Goal: Transaction & Acquisition: Purchase product/service

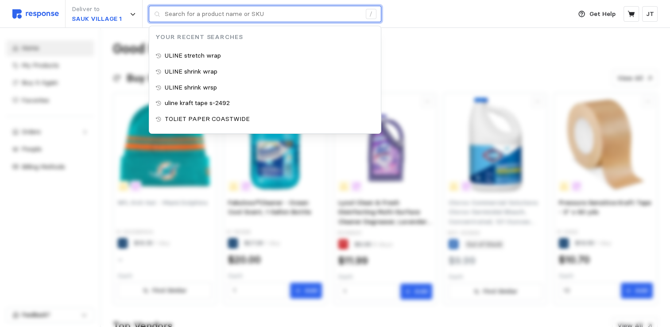
click at [193, 11] on input "text" at bounding box center [263, 14] width 196 height 16
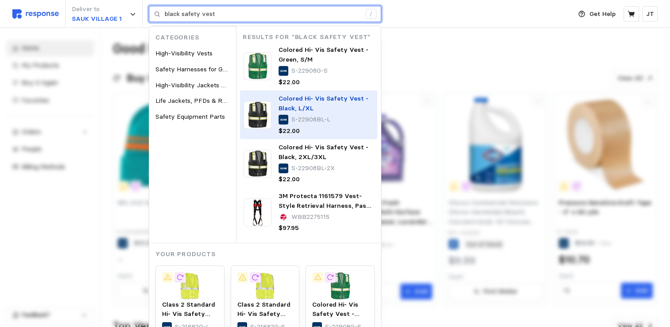
click at [318, 107] on p "Colored Hi- Vis Safety Vest - Black, L/XL" at bounding box center [326, 103] width 95 height 19
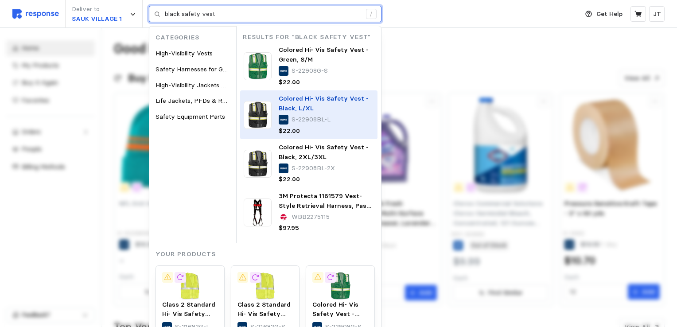
type input "black safety vest"
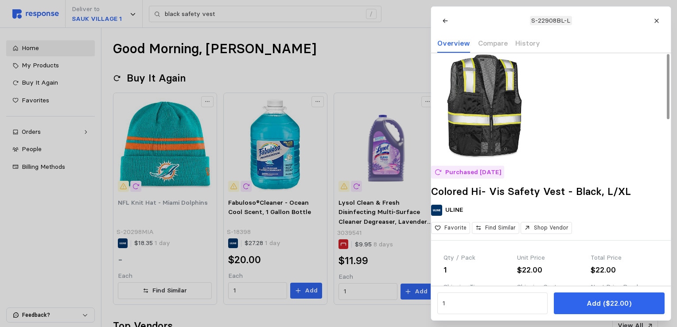
click at [501, 128] on img at bounding box center [484, 106] width 106 height 106
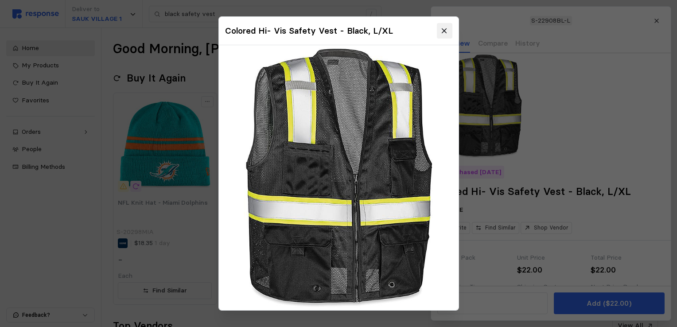
click at [440, 27] on icon at bounding box center [444, 31] width 8 height 8
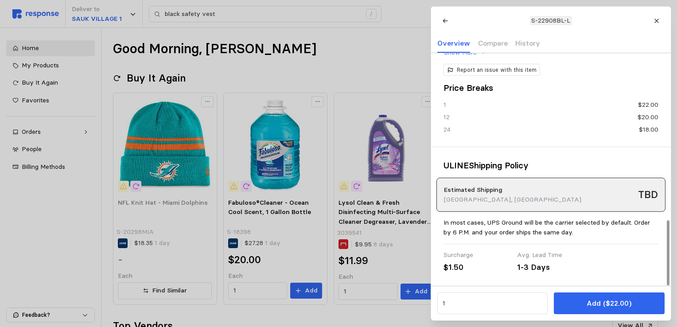
scroll to position [596, 0]
click at [447, 299] on input "1" at bounding box center [492, 304] width 100 height 16
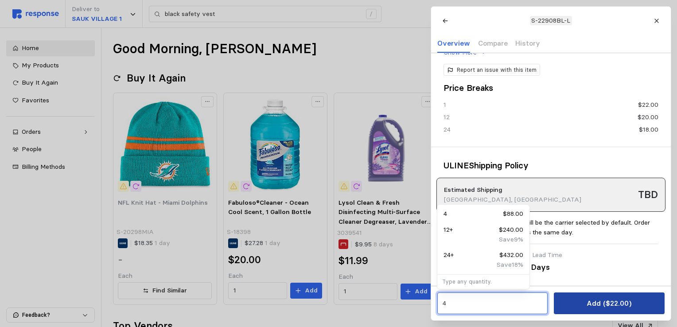
type input "4"
click at [603, 308] on p "Add ($22.00)" at bounding box center [609, 303] width 45 height 11
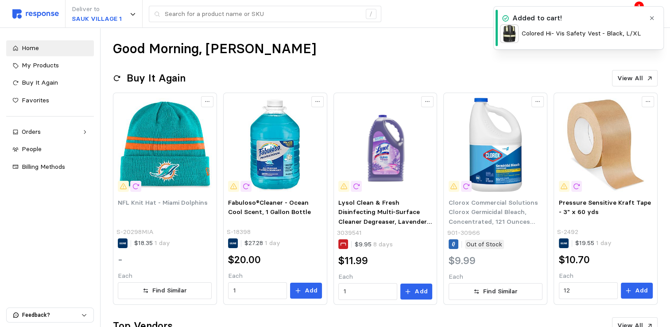
click at [511, 42] on img at bounding box center [509, 33] width 19 height 19
click at [510, 31] on img at bounding box center [509, 33] width 19 height 19
click at [546, 26] on div "Colored Hi- Vis Safety Vest - Black, L/XL" at bounding box center [572, 33] width 145 height 19
click at [542, 17] on h4 "Added to cart!" at bounding box center [538, 18] width 50 height 10
click at [370, 55] on div "Good Morning, [PERSON_NAME]" at bounding box center [385, 48] width 545 height 17
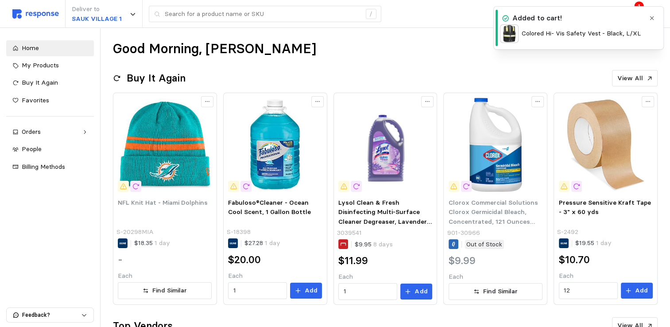
click at [654, 17] on icon "button" at bounding box center [652, 18] width 6 height 6
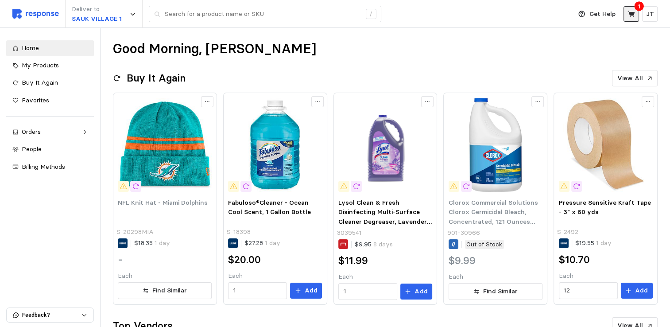
click at [632, 13] on icon at bounding box center [631, 14] width 7 height 6
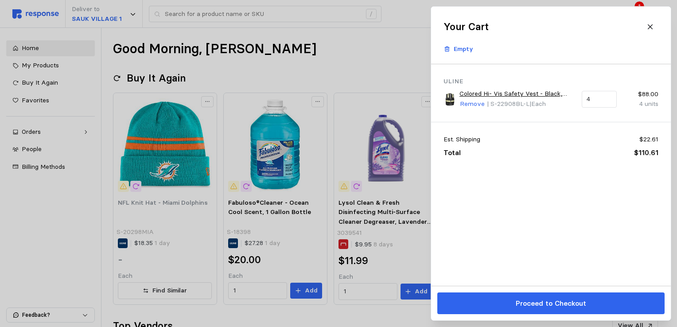
click at [451, 97] on img at bounding box center [450, 99] width 13 height 13
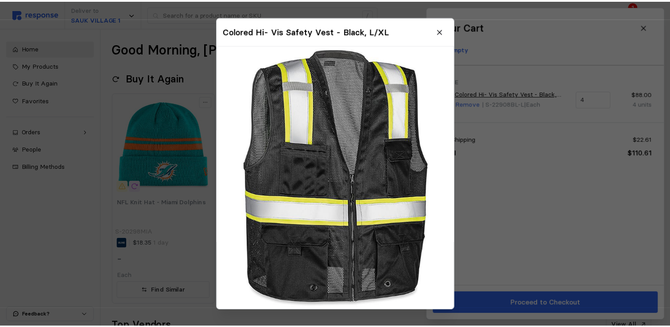
scroll to position [0, 0]
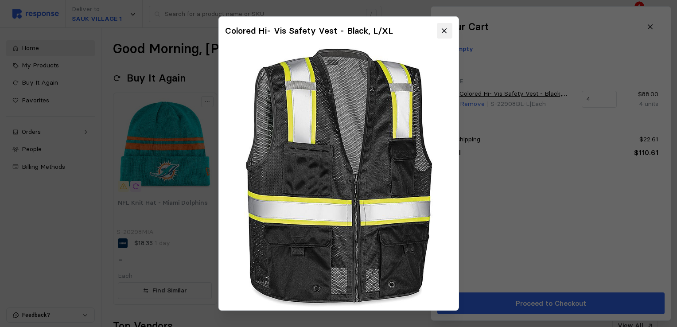
click at [442, 28] on icon at bounding box center [444, 30] width 5 height 5
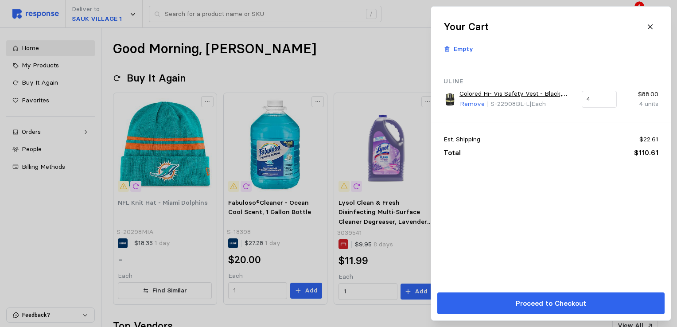
click at [325, 51] on div at bounding box center [338, 163] width 677 height 327
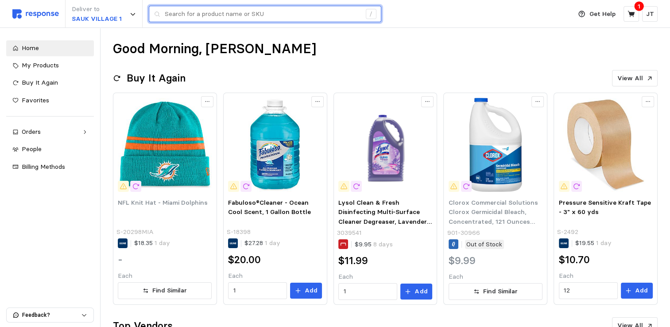
click at [214, 12] on input "text" at bounding box center [263, 14] width 196 height 16
click at [222, 18] on input "ULINE shrink wrap" at bounding box center [263, 14] width 196 height 16
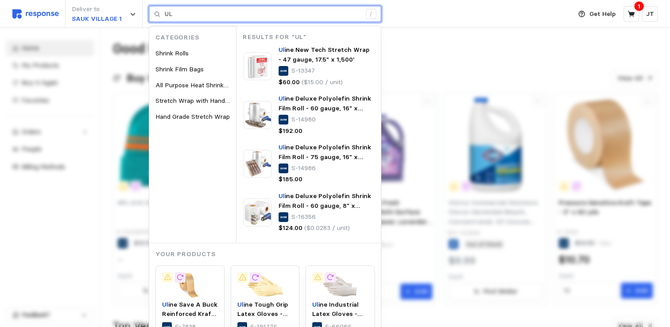
type input "U"
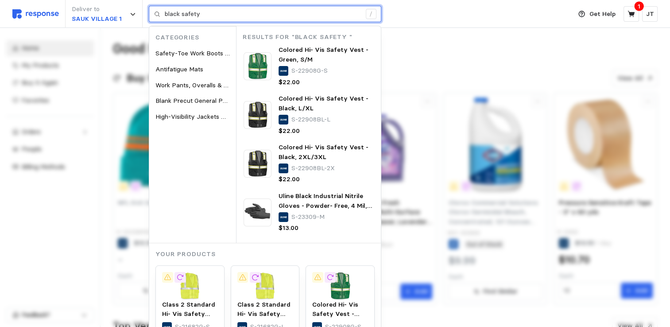
type input "black safety"
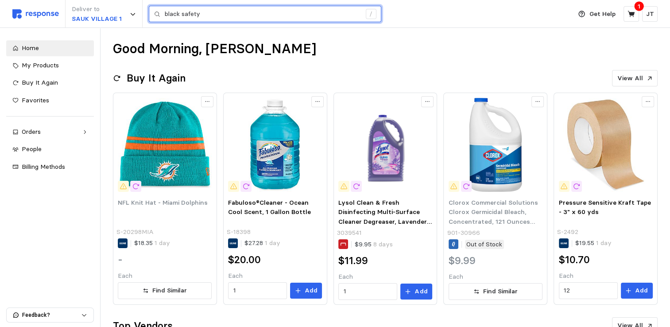
click at [199, 17] on input "black safety" at bounding box center [263, 14] width 196 height 16
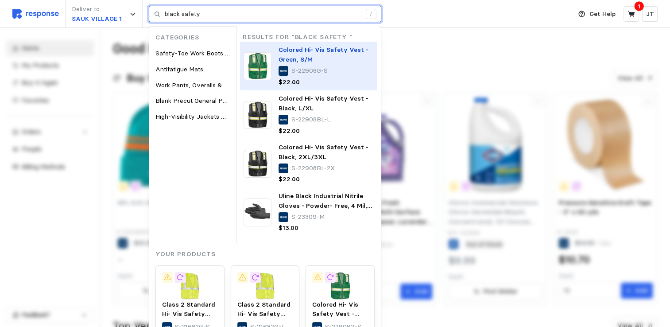
click at [265, 60] on img at bounding box center [258, 66] width 28 height 28
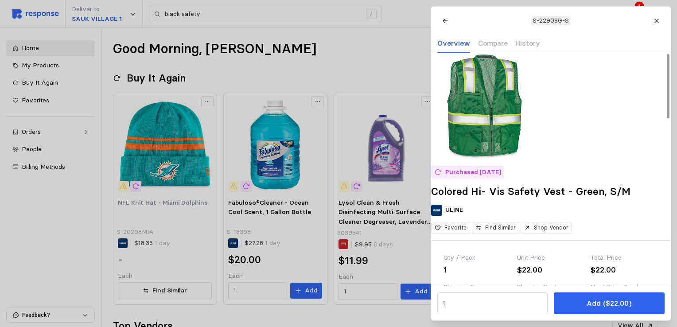
click at [493, 116] on img at bounding box center [484, 106] width 106 height 106
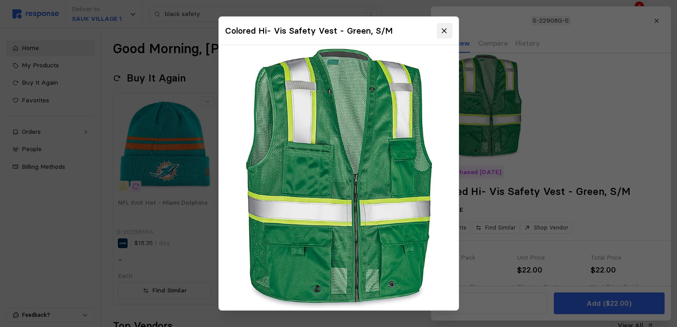
click at [436, 25] on button at bounding box center [444, 31] width 16 height 16
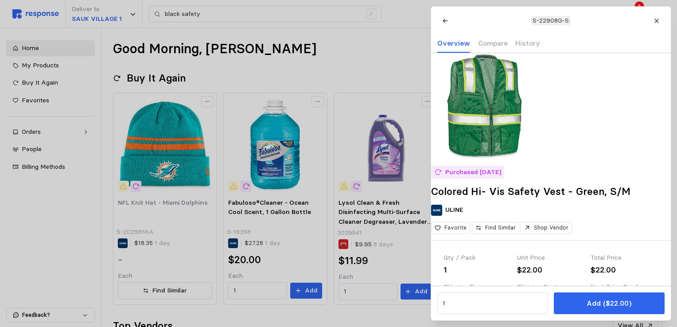
click at [379, 62] on div at bounding box center [338, 163] width 677 height 327
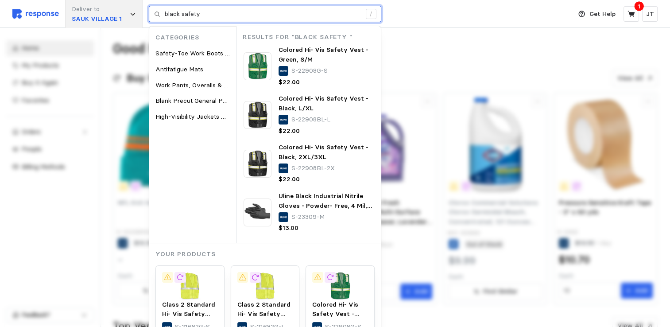
drag, startPoint x: 208, startPoint y: 15, endPoint x: 129, endPoint y: 6, distance: 79.3
click at [129, 6] on div "Deliver to SAUK VILLAGE 1 black safety / Categories Safety-Toe Work Boots & Sho…" at bounding box center [289, 14] width 555 height 28
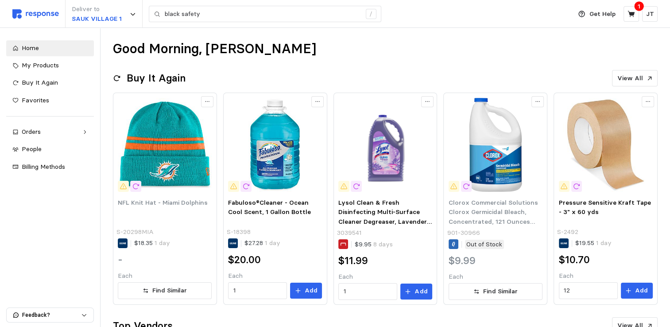
click at [639, 6] on p "1" at bounding box center [639, 6] width 3 height 10
drag, startPoint x: 639, startPoint y: 6, endPoint x: 633, endPoint y: 8, distance: 6.6
click at [633, 8] on button at bounding box center [632, 14] width 16 height 16
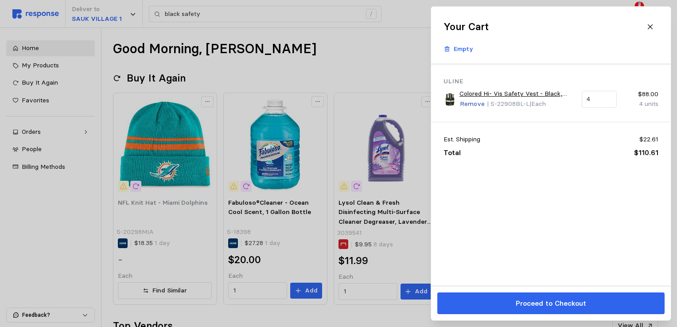
click at [473, 103] on p "Remove" at bounding box center [472, 104] width 25 height 10
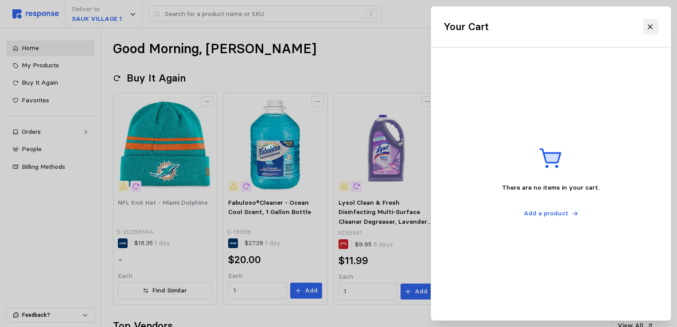
click at [647, 26] on icon at bounding box center [650, 27] width 8 height 8
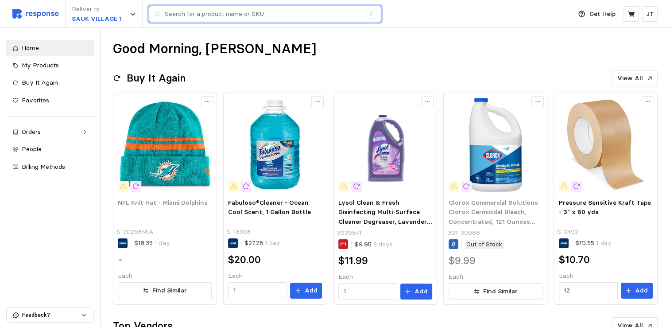
click at [254, 12] on input "text" at bounding box center [263, 14] width 196 height 16
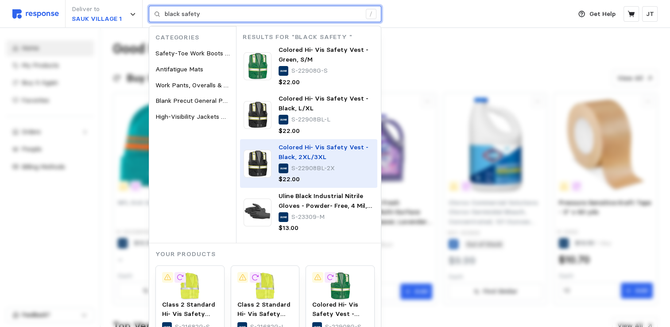
click at [263, 159] on img at bounding box center [258, 164] width 28 height 28
type input "black safety"
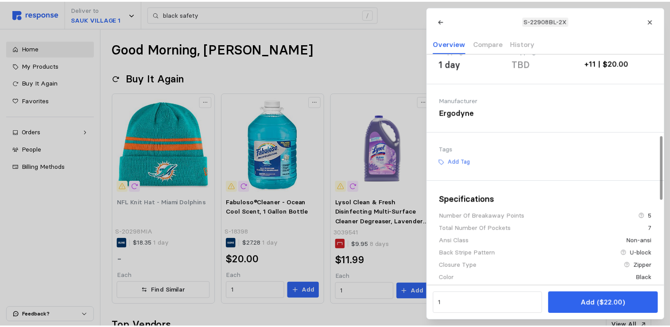
scroll to position [472, 0]
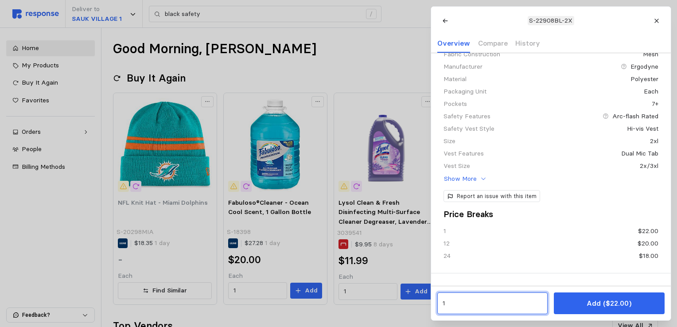
click at [453, 305] on input "1" at bounding box center [492, 304] width 100 height 16
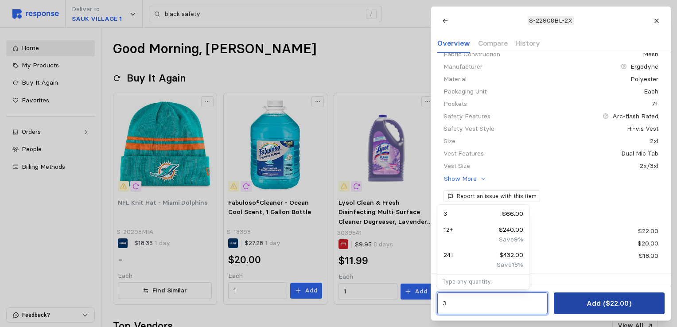
type input "3"
click at [586, 300] on button "Add ($22.00)" at bounding box center [609, 303] width 110 height 22
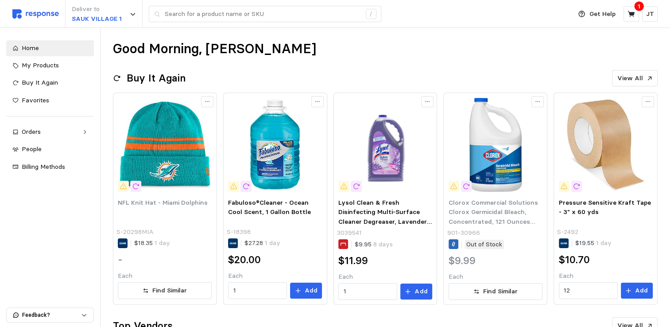
click at [335, 53] on div "Good Morning, [PERSON_NAME]" at bounding box center [385, 48] width 545 height 17
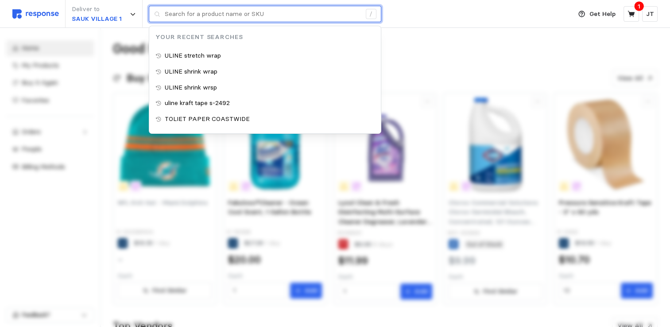
click at [247, 11] on input "text" at bounding box center [263, 14] width 196 height 16
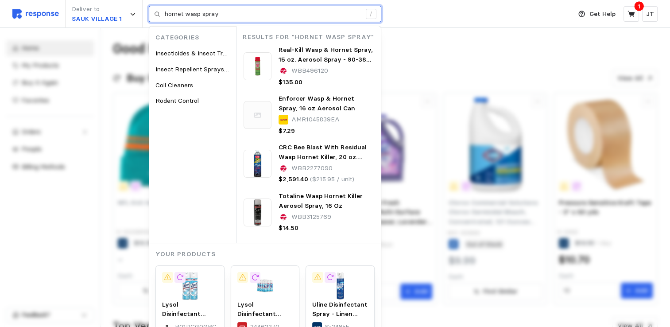
type input "hornet wasp spray"
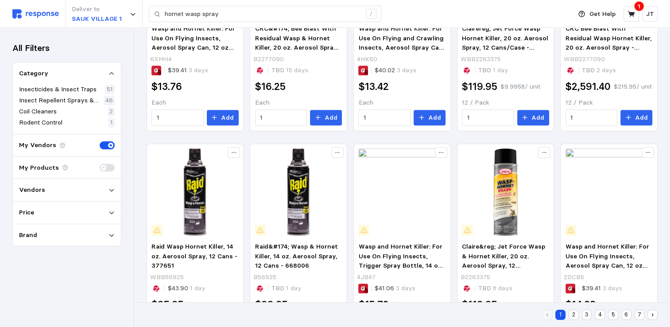
scroll to position [413, 0]
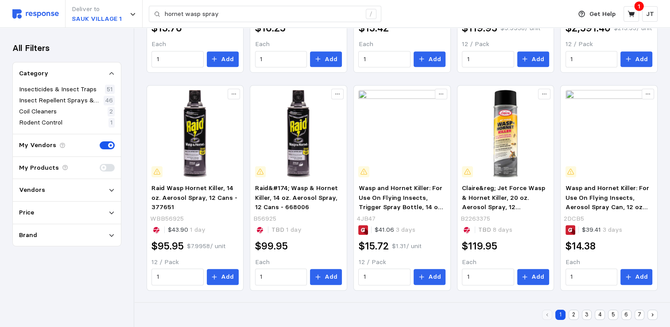
click at [575, 315] on button "2" at bounding box center [574, 315] width 10 height 10
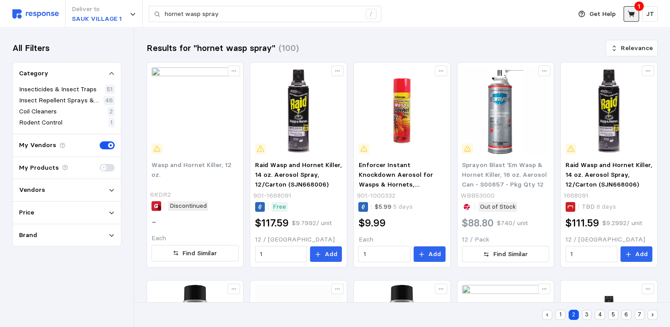
click at [632, 12] on icon at bounding box center [632, 14] width 8 height 8
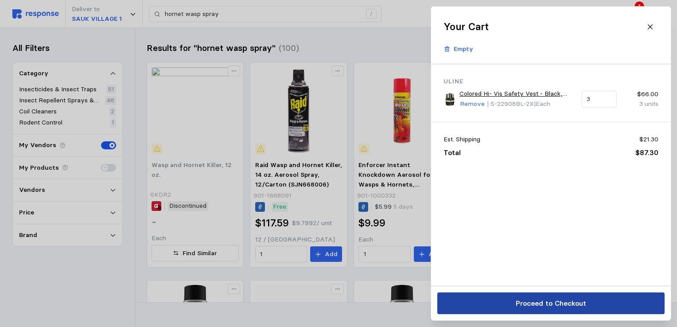
click at [556, 309] on button "Proceed to Checkout" at bounding box center [550, 303] width 227 height 22
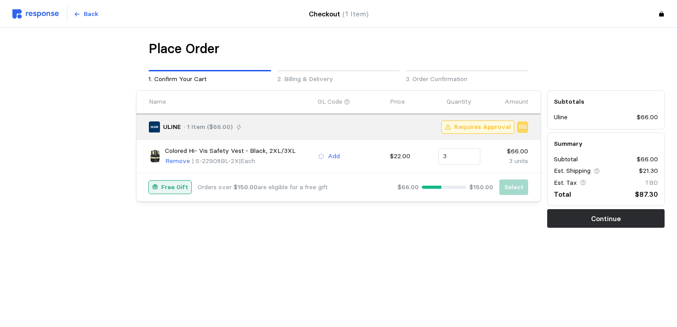
click at [329, 234] on div "Place Order 1. Confirm Your Cart 2. Billing & Delivery 3. Order Confirmation Na…" at bounding box center [338, 152] width 652 height 225
click at [608, 219] on p "Continue" at bounding box center [606, 218] width 30 height 11
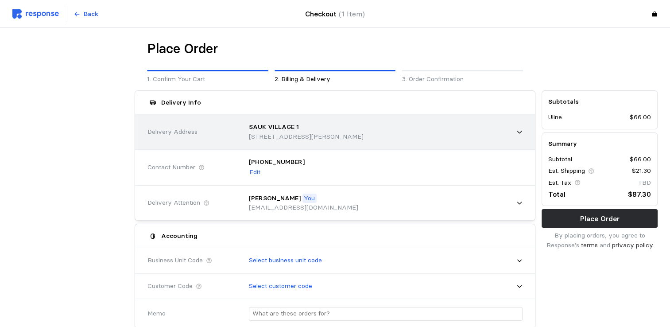
click at [326, 136] on p "[STREET_ADDRESS][PERSON_NAME]" at bounding box center [306, 137] width 115 height 10
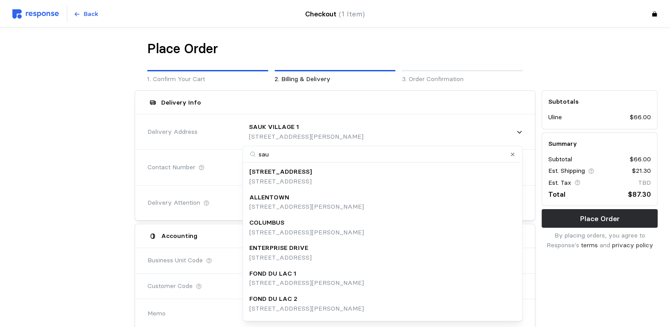
type input "sauk"
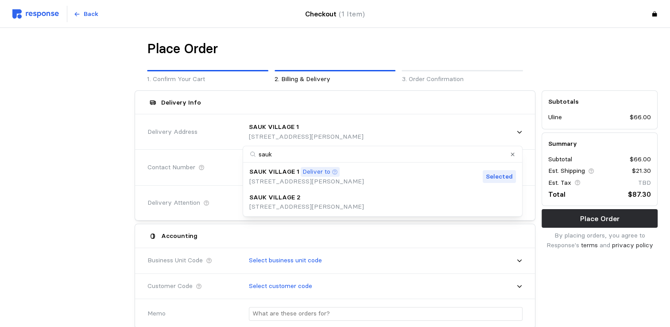
click at [309, 206] on p "[STREET_ADDRESS][PERSON_NAME]" at bounding box center [306, 207] width 115 height 10
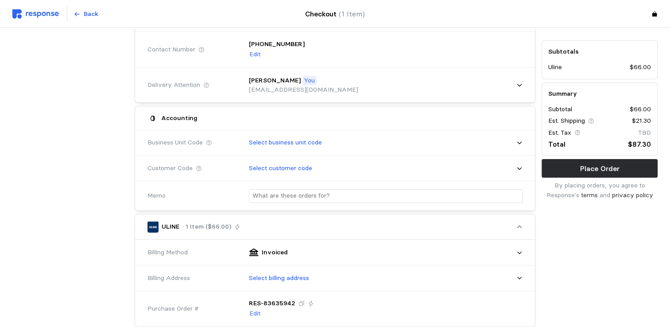
scroll to position [236, 0]
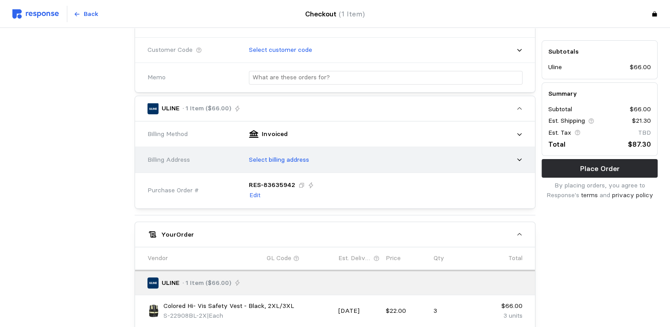
click at [288, 161] on p "Select billing address" at bounding box center [279, 160] width 60 height 10
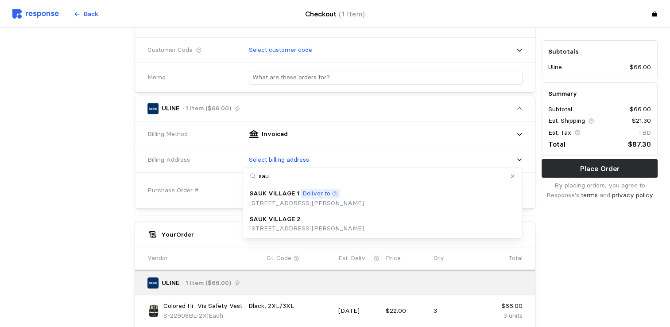
type input "sauk"
click at [290, 218] on p "SAUK VILLAGE 2" at bounding box center [274, 219] width 51 height 10
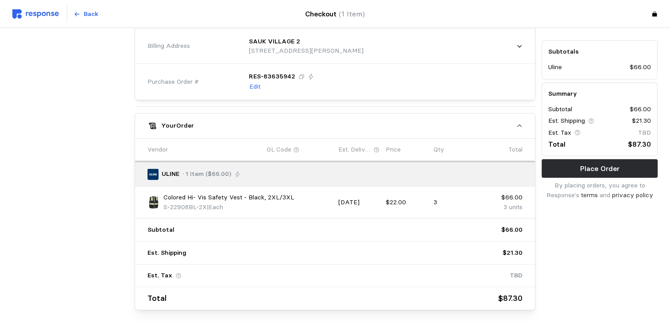
scroll to position [384, 0]
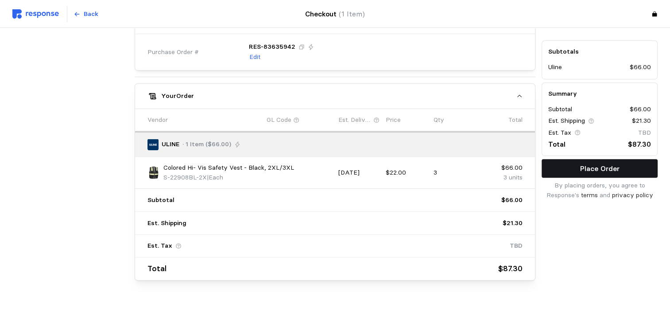
click at [597, 166] on p "Place Order" at bounding box center [599, 168] width 39 height 11
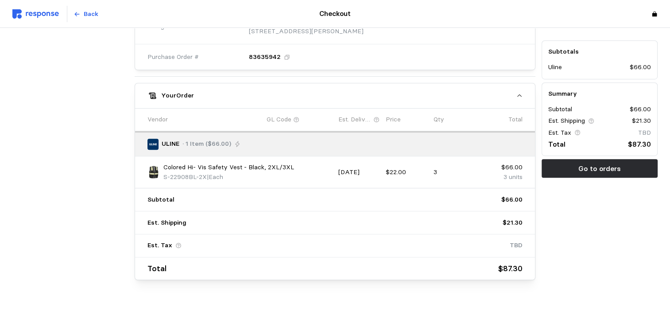
scroll to position [38, 0]
